Goal: Task Accomplishment & Management: Complete application form

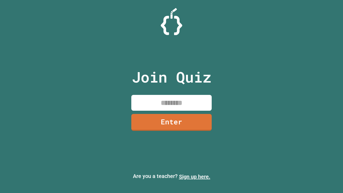
click at [195, 177] on link "Sign up here." at bounding box center [194, 176] width 31 height 6
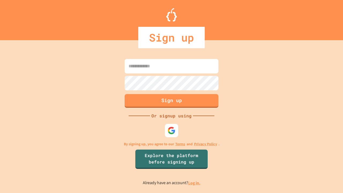
click at [195, 183] on link "Log in." at bounding box center [194, 183] width 12 height 6
